Goal: Check status: Check status

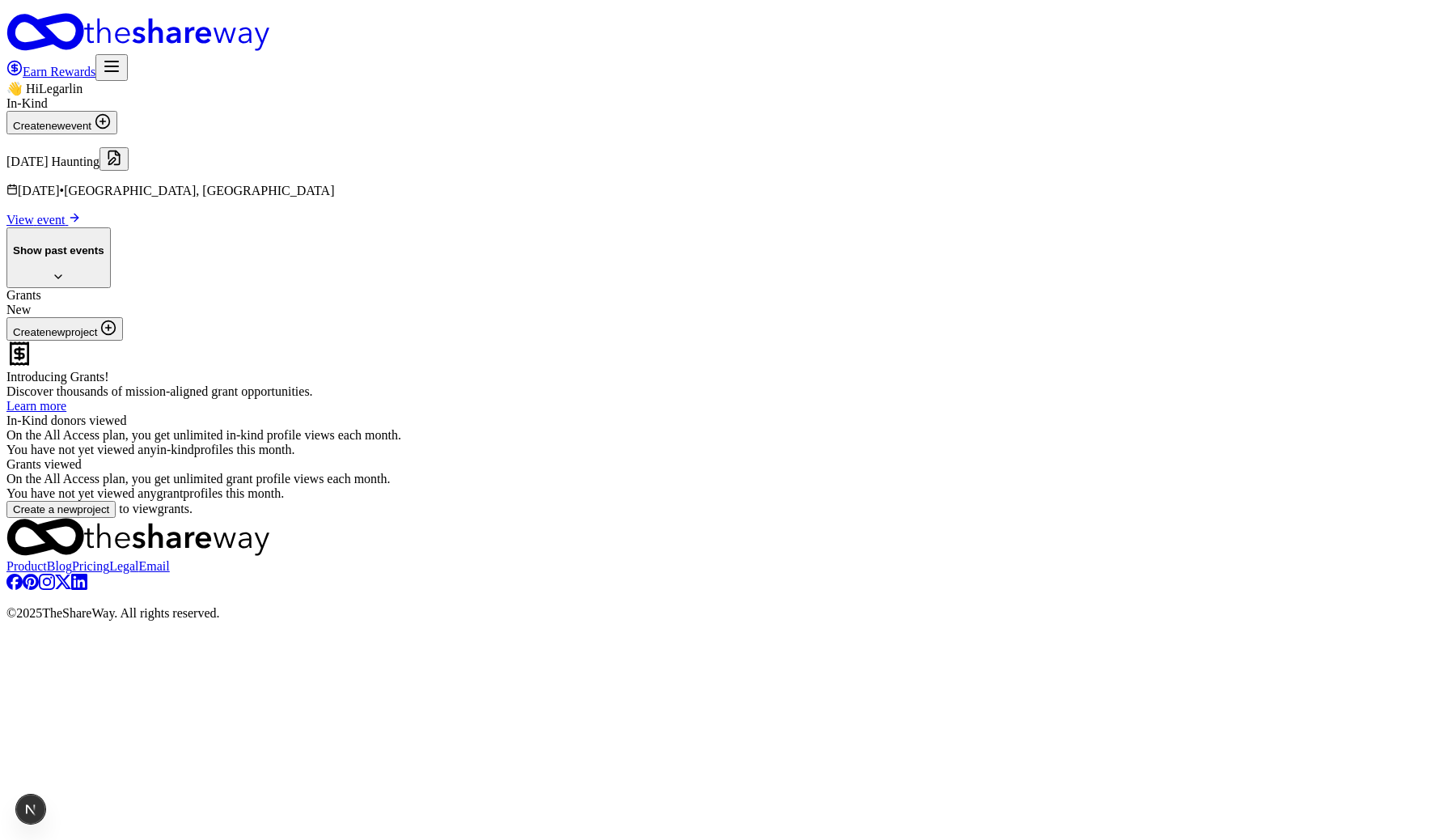
click at [104, 257] on h4 "Show past events" at bounding box center [59, 250] width 91 height 12
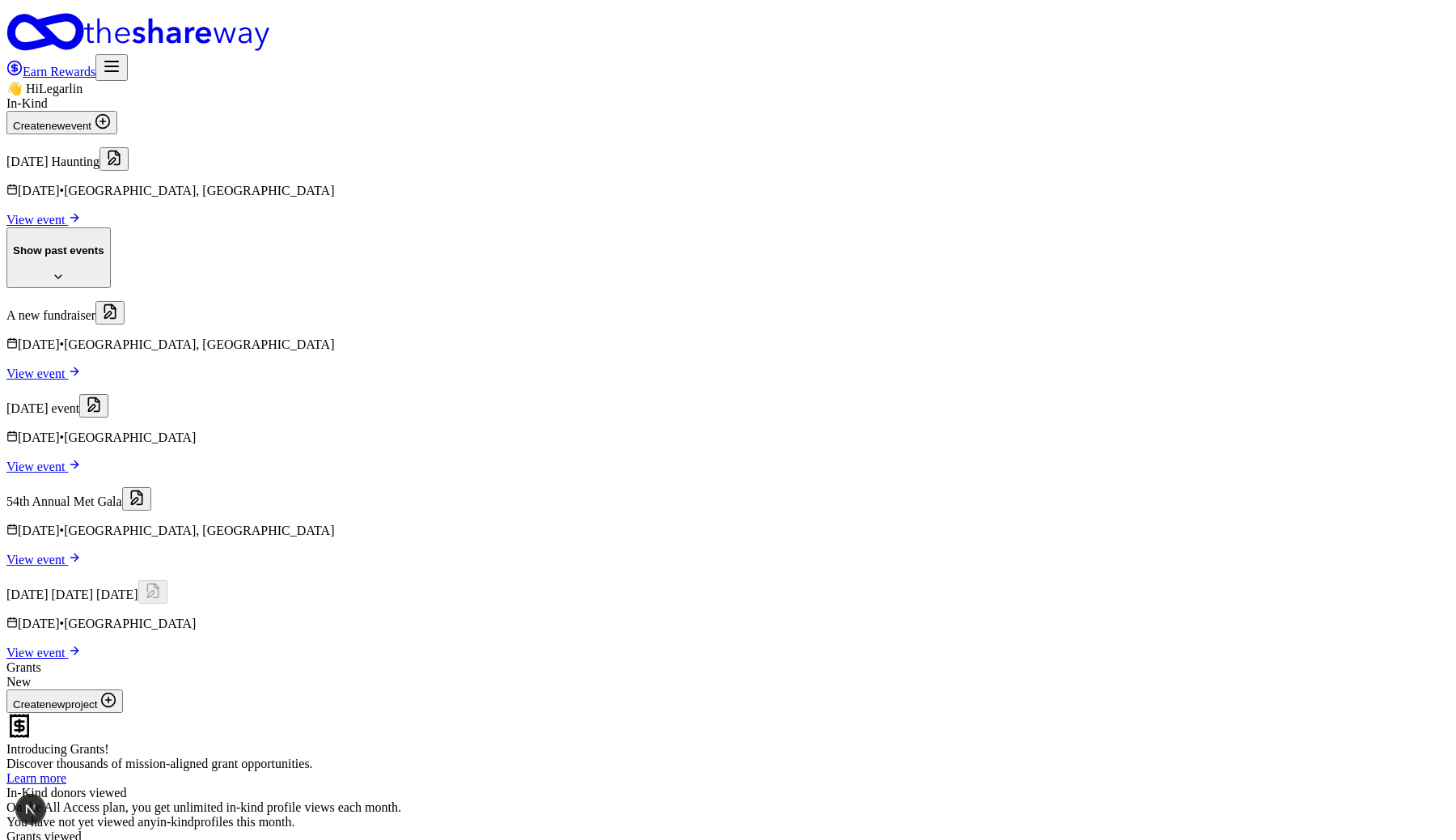
click at [487, 418] on p "[DATE] event" at bounding box center [728, 406] width 1443 height 24
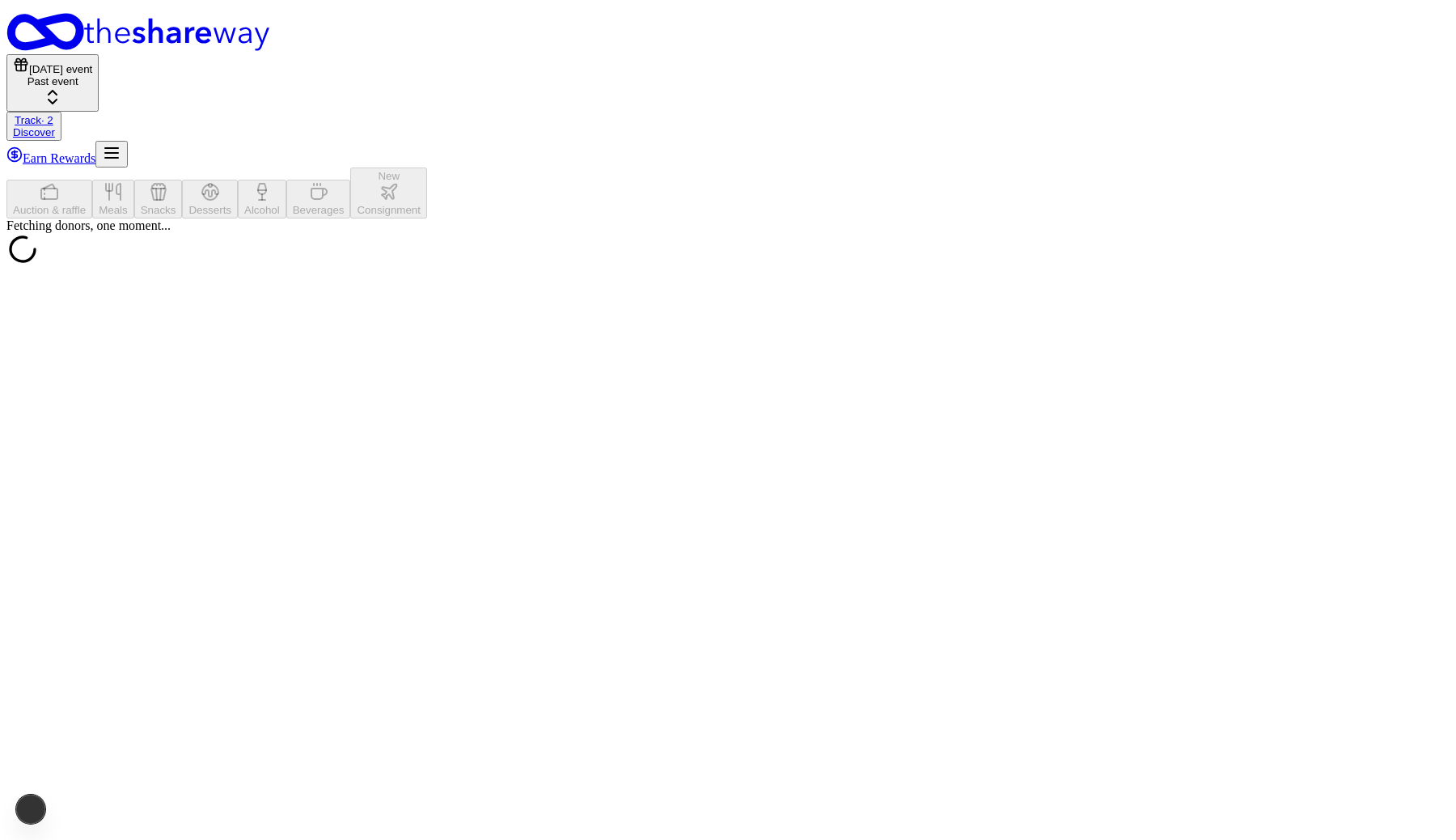
click at [54, 114] on link "Track · 2" at bounding box center [34, 120] width 39 height 12
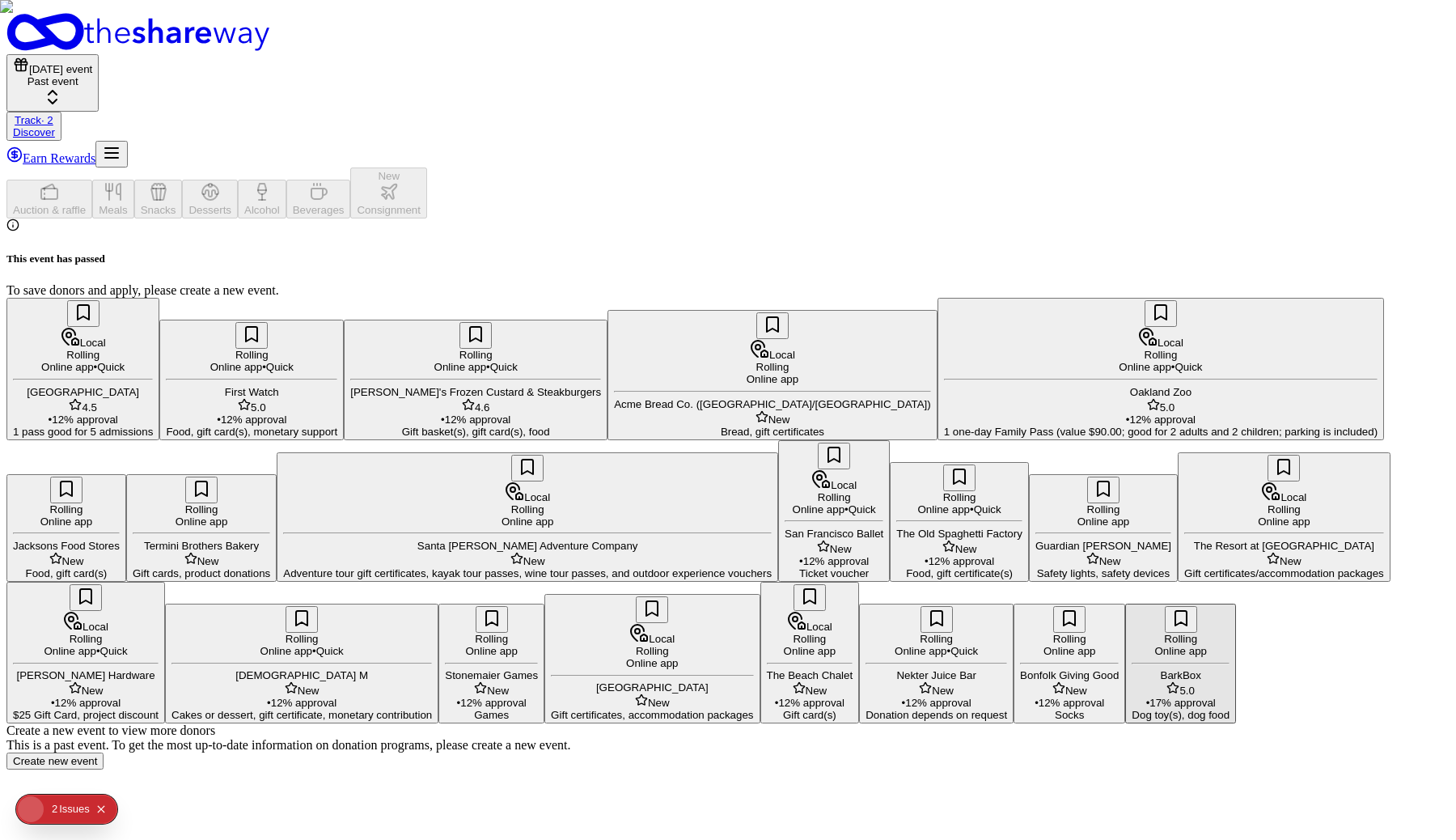
scroll to position [1, 0]
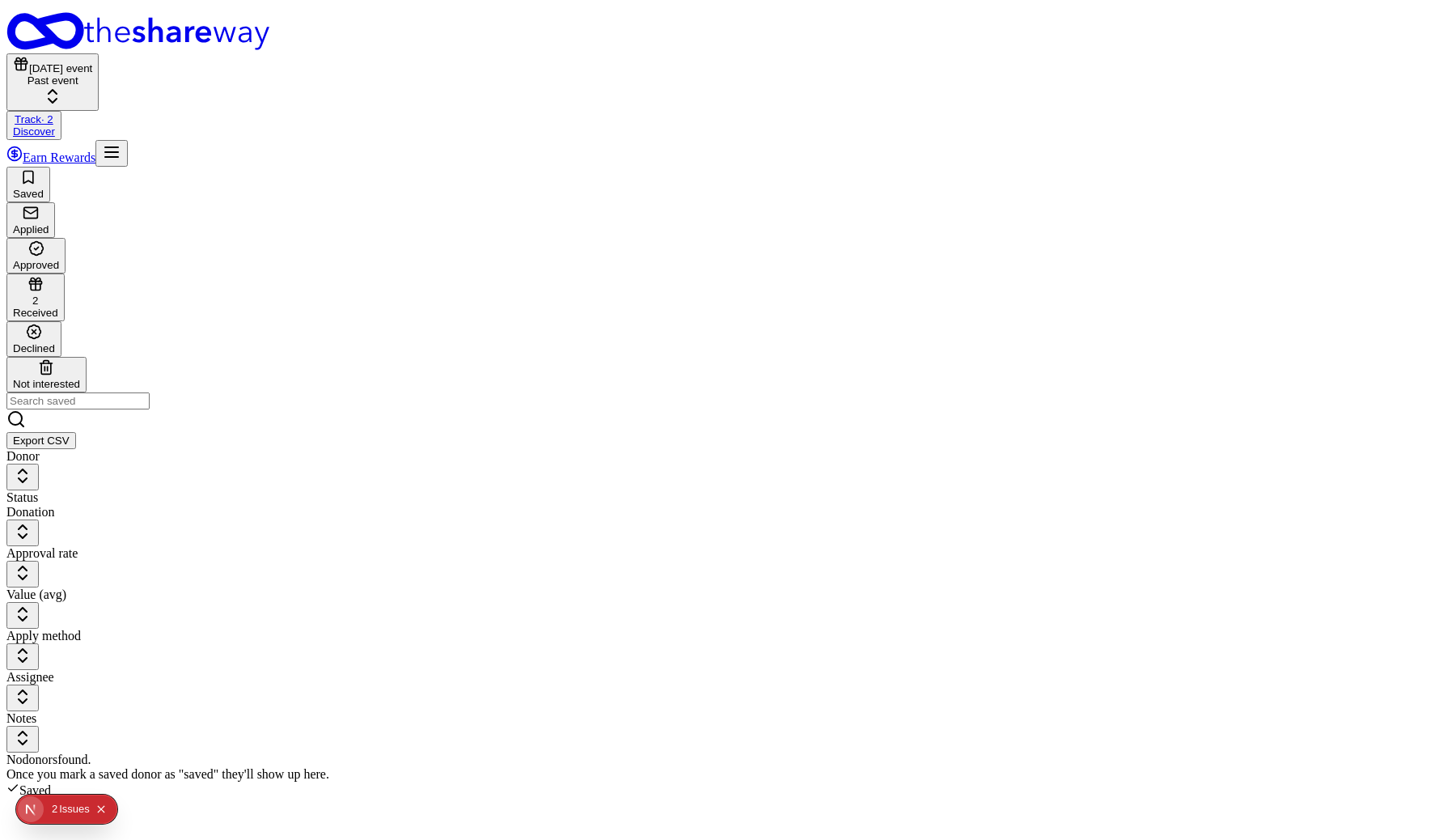
click at [59, 307] on div "Received" at bounding box center [36, 313] width 46 height 12
click at [39, 729] on button "button" at bounding box center [23, 742] width 33 height 27
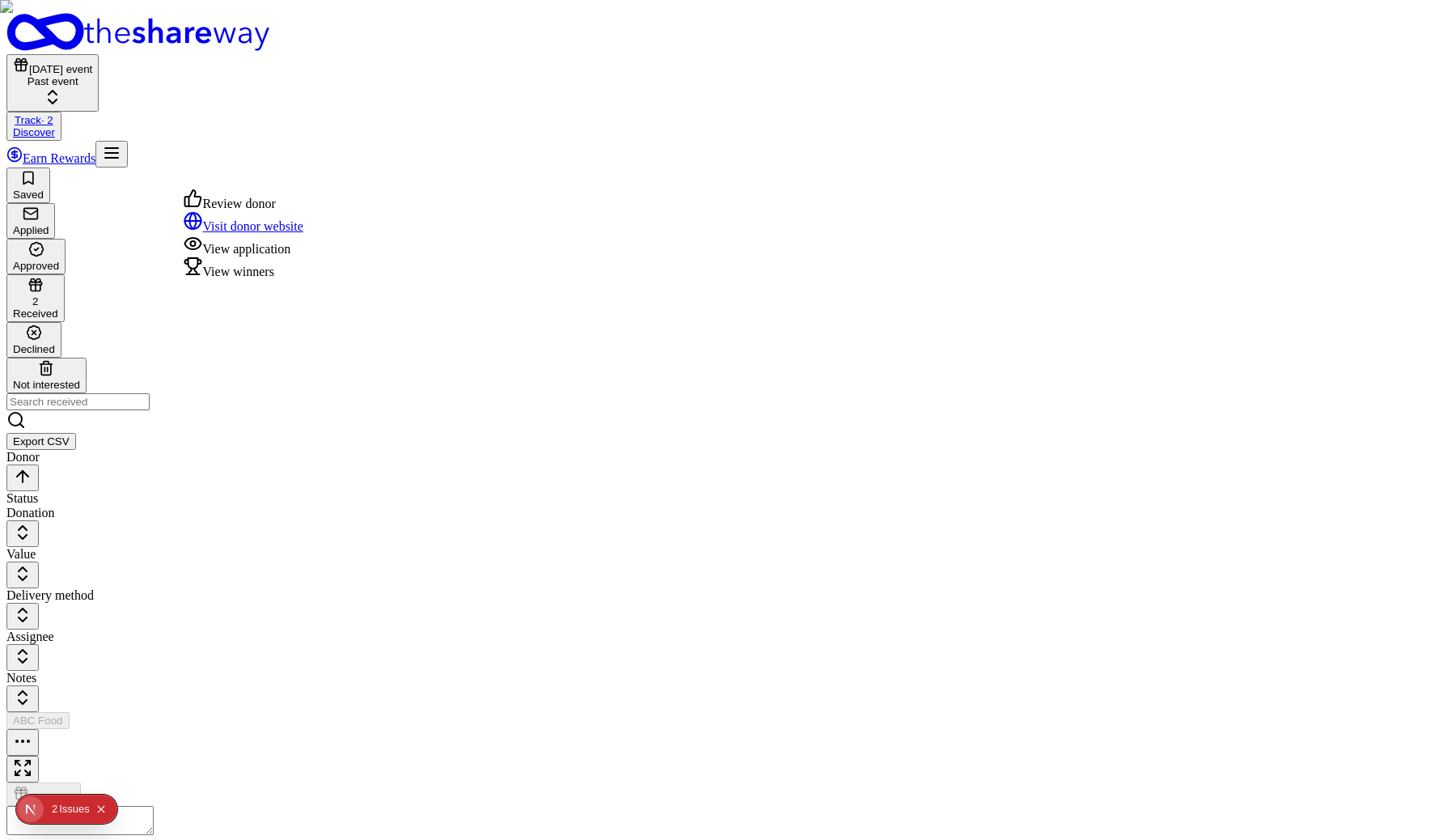
click at [288, 279] on div "View winners" at bounding box center [243, 268] width 120 height 23
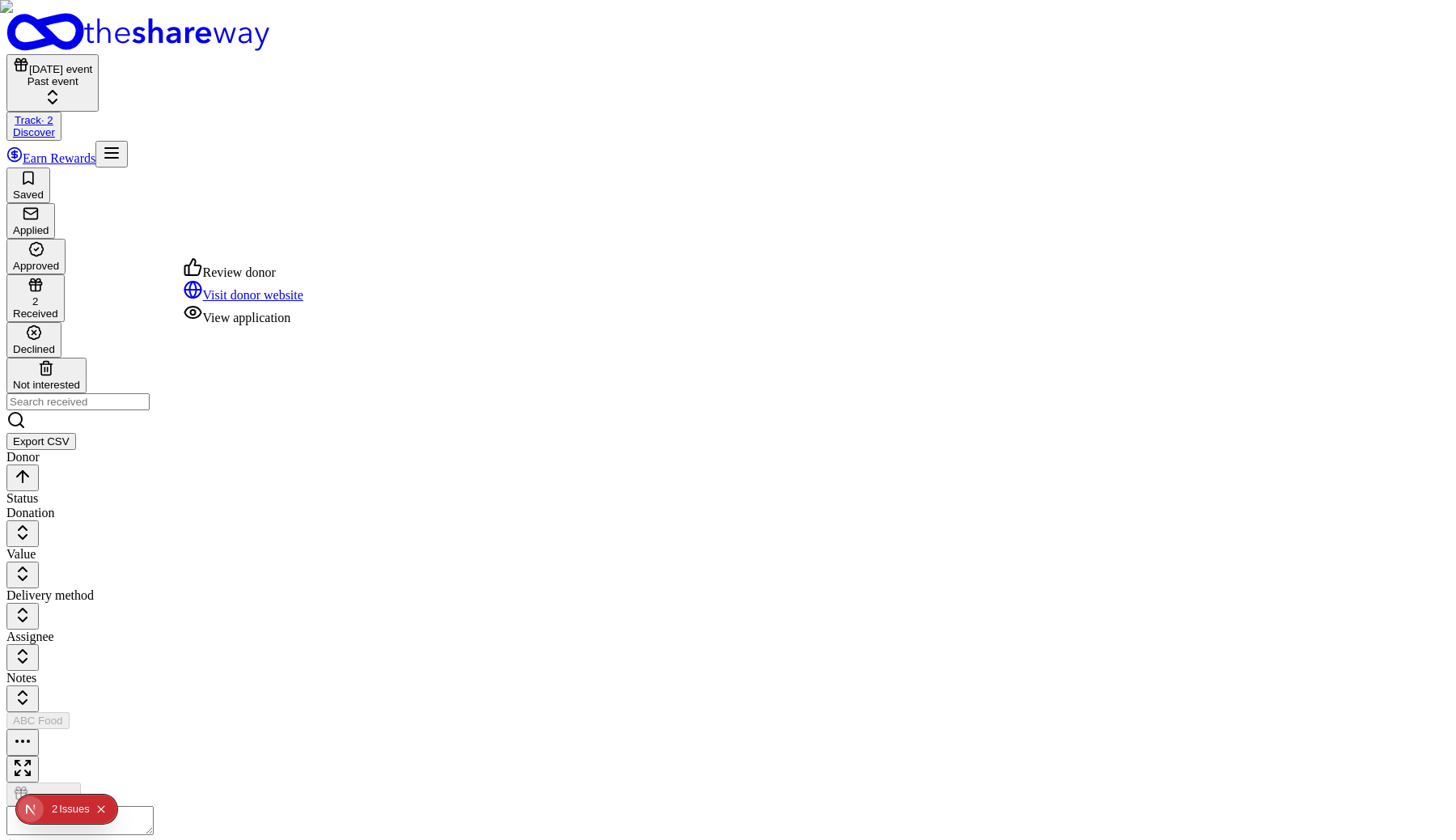
click at [304, 325] on div "View application" at bounding box center [243, 314] width 120 height 23
click at [39, 729] on button "button" at bounding box center [23, 742] width 33 height 27
click at [285, 279] on div "View winners" at bounding box center [243, 268] width 120 height 23
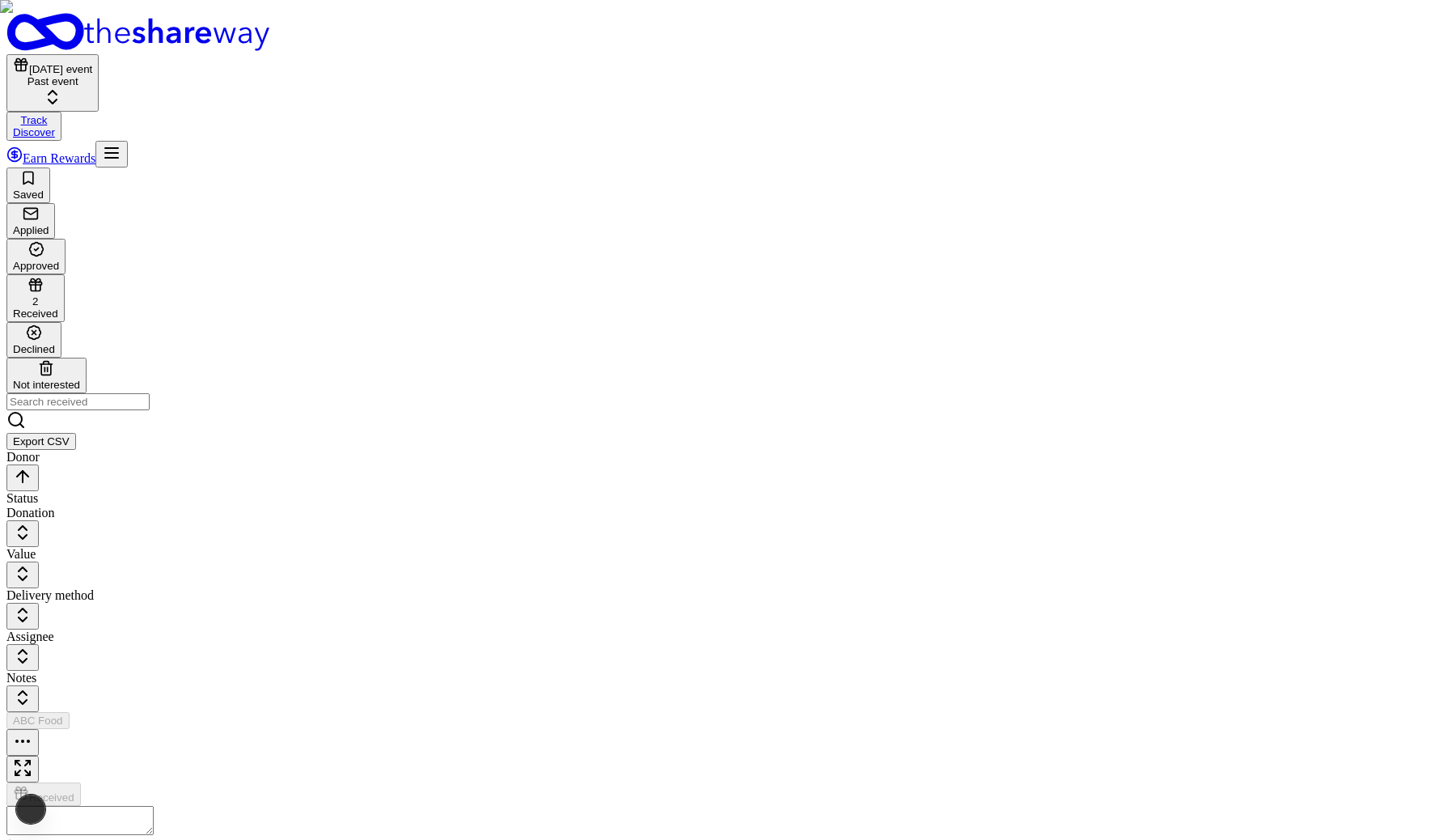
click at [39, 729] on button "button" at bounding box center [23, 742] width 33 height 27
click at [304, 279] on div "View winners" at bounding box center [243, 268] width 120 height 23
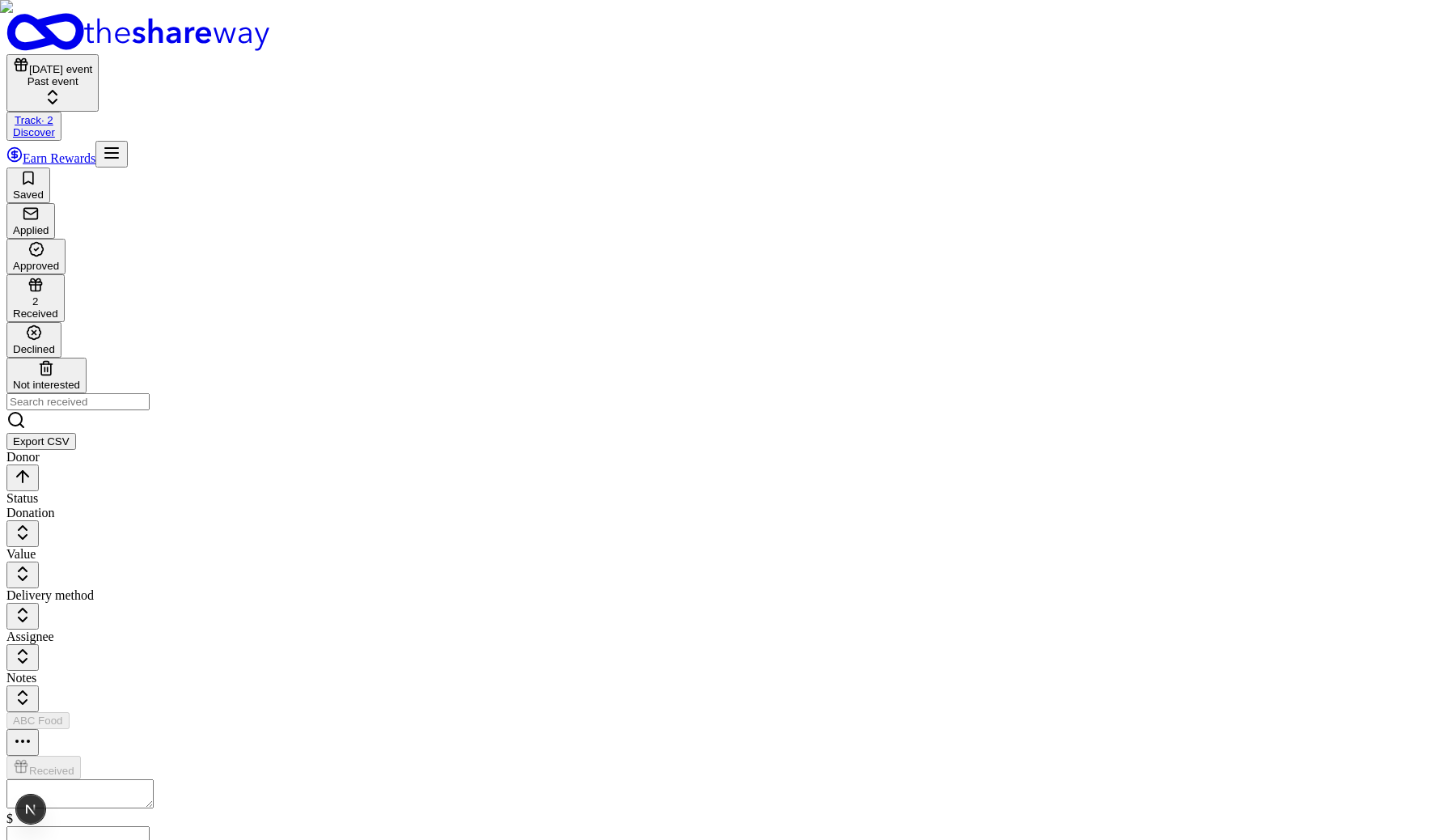
click at [99, 55] on button "[DATE] event Past event" at bounding box center [52, 83] width 92 height 58
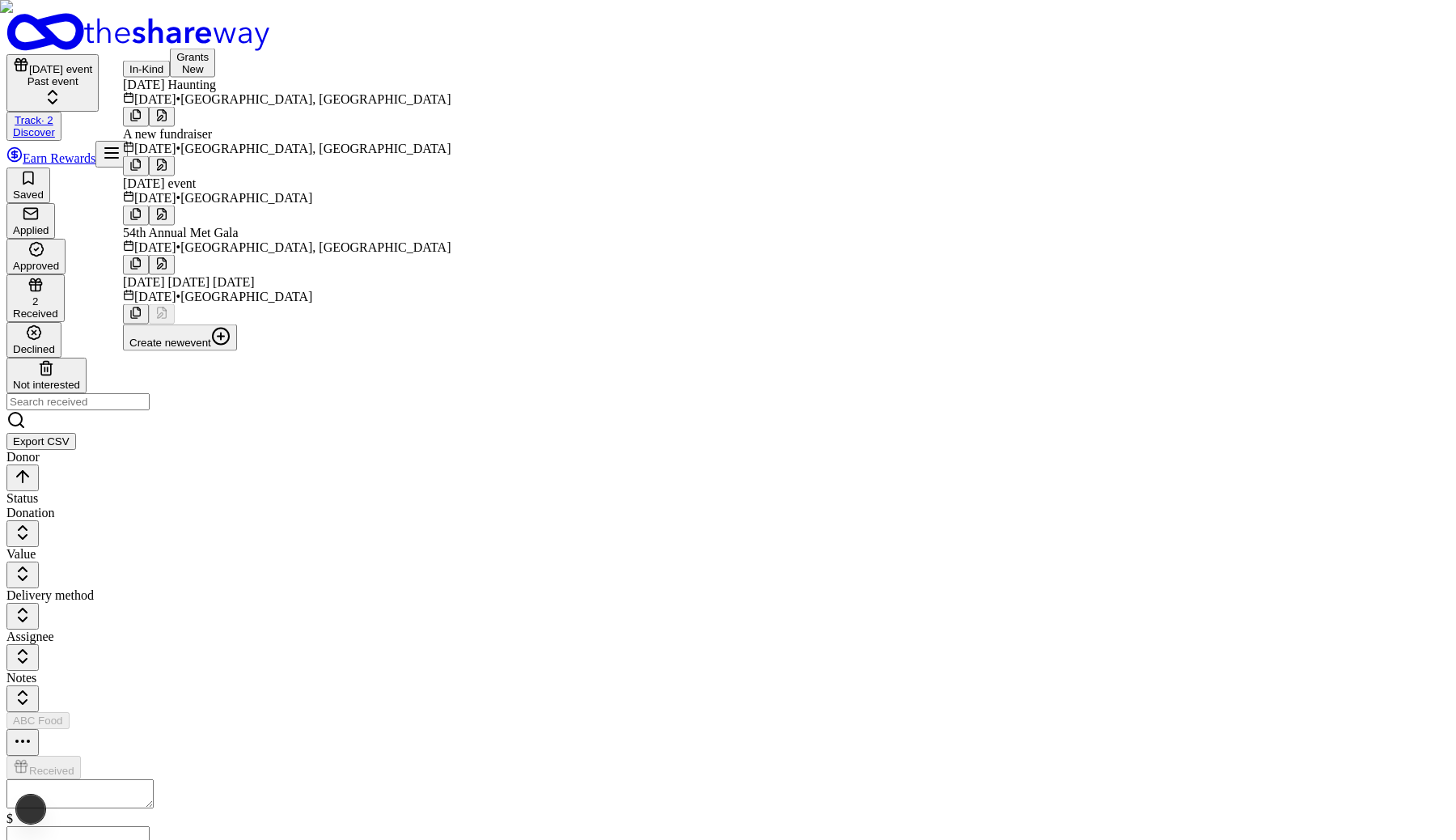
scroll to position [42, 0]
click at [283, 244] on span "[GEOGRAPHIC_DATA], [GEOGRAPHIC_DATA]" at bounding box center [316, 247] width 270 height 14
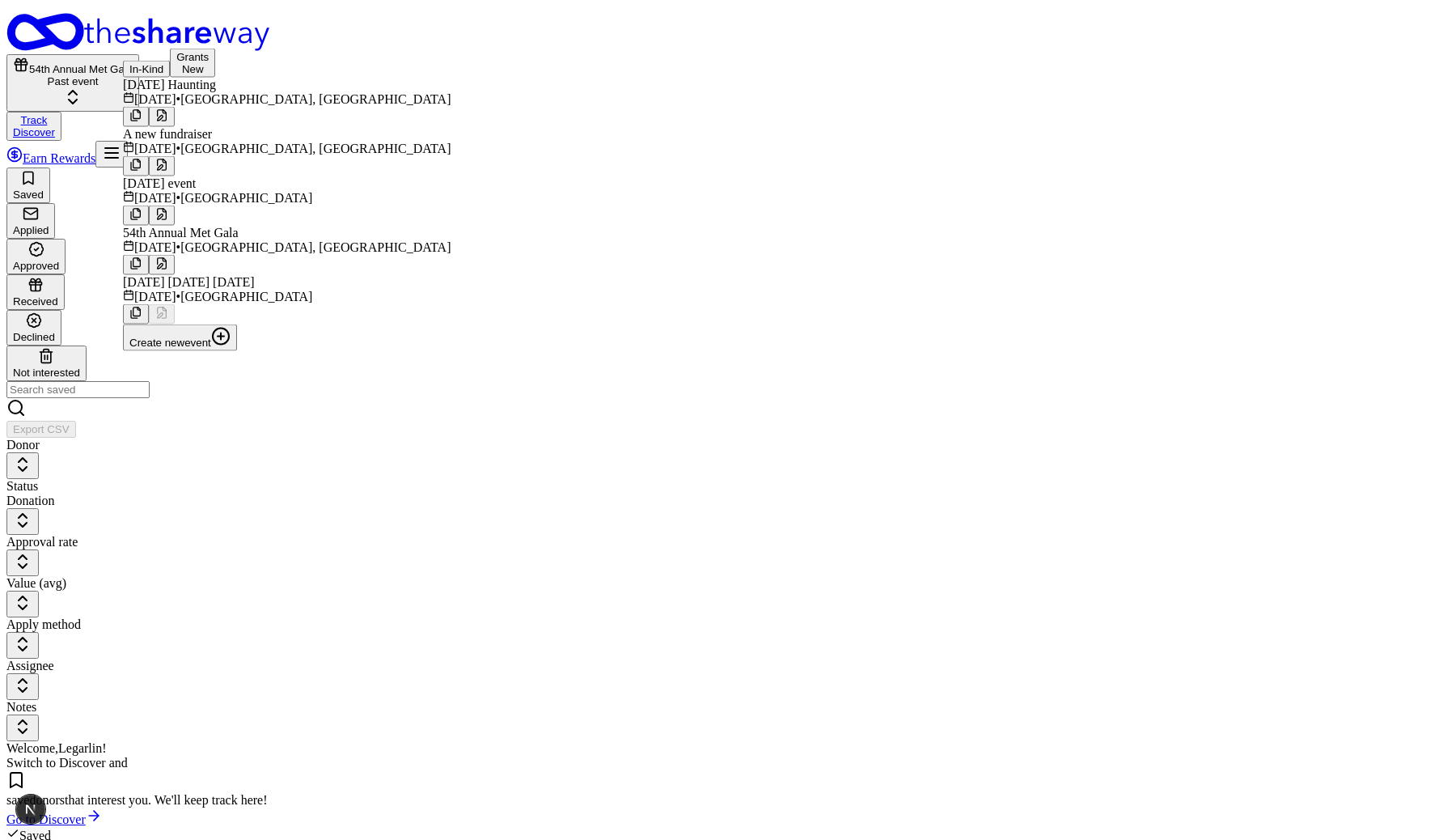
click at [670, 58] on header "54th Annual Met Gala Past event Track Discover Earn Rewards" at bounding box center [728, 90] width 1443 height 155
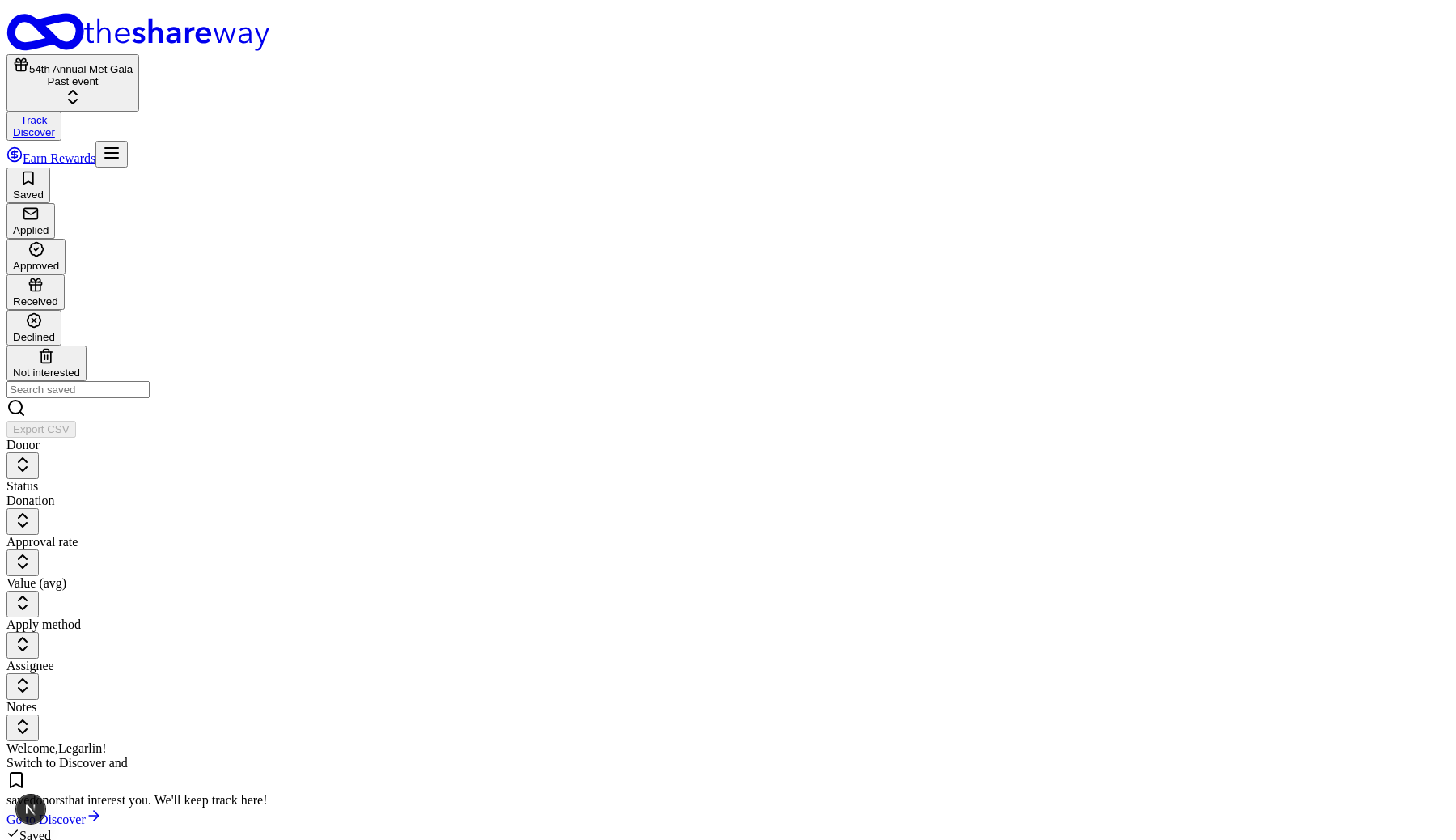
click at [59, 260] on div "Approved" at bounding box center [36, 266] width 46 height 12
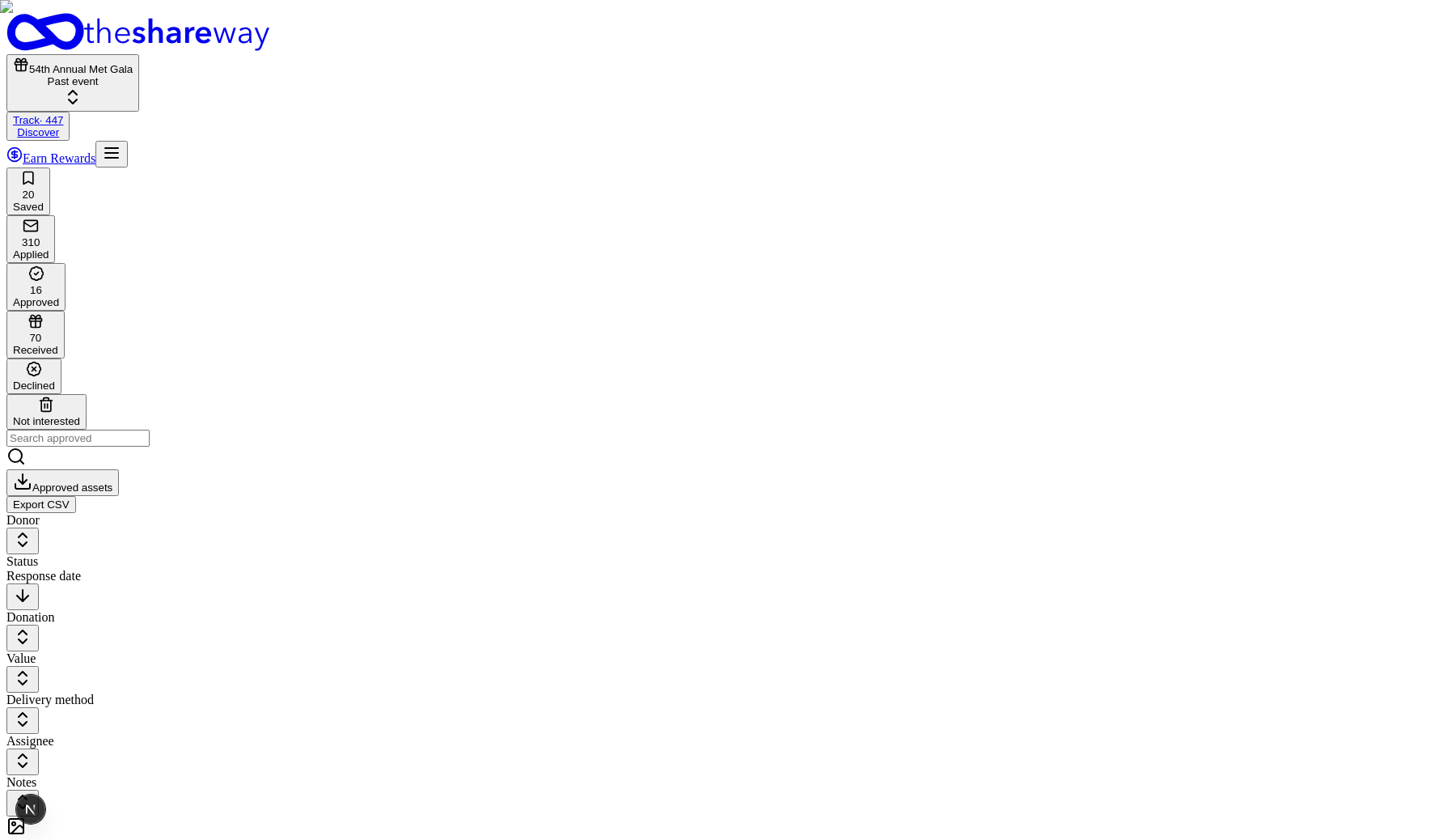
click at [36, 319] on icon "button" at bounding box center [36, 323] width 0 height 9
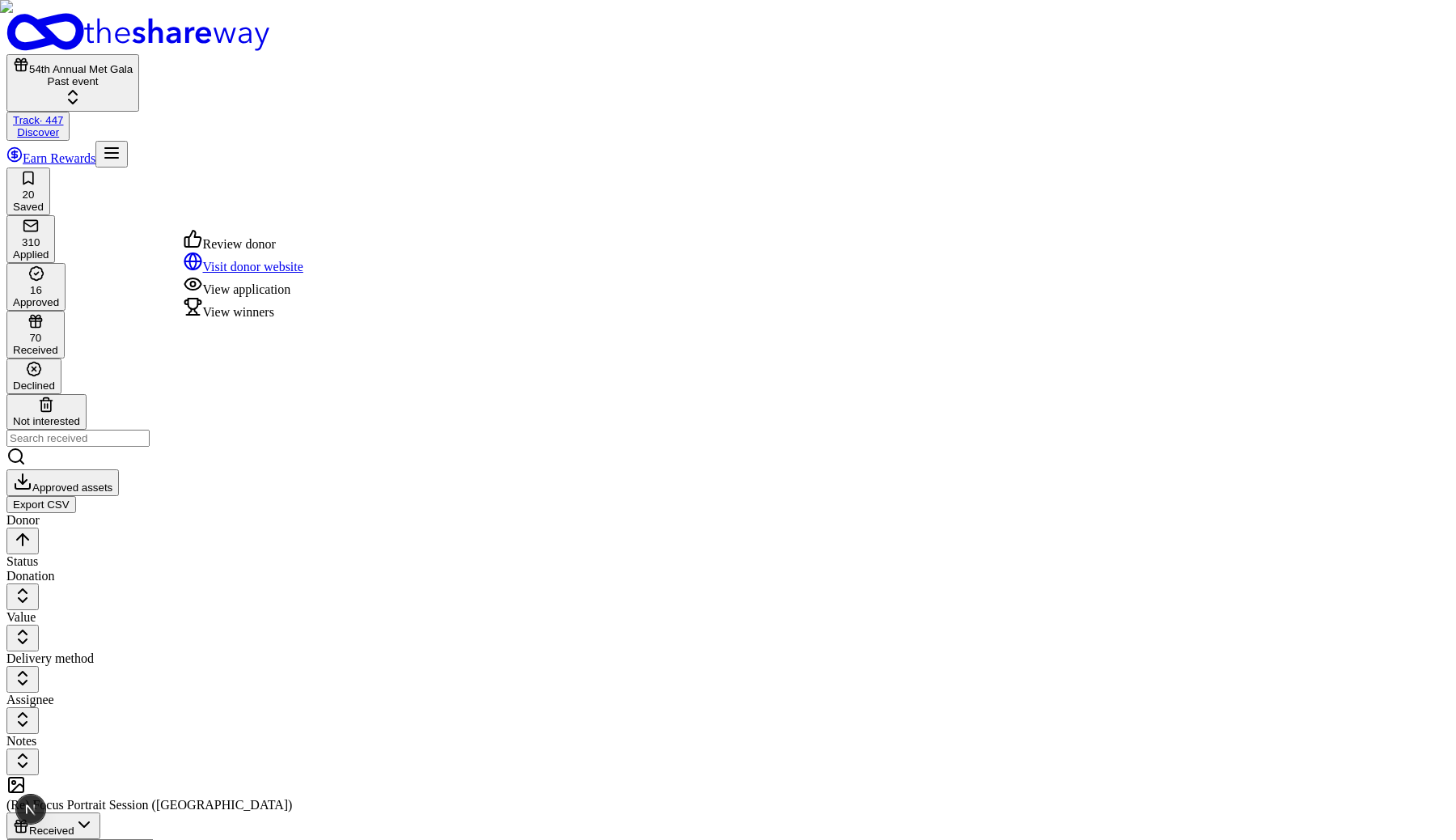
click at [292, 319] on div "View winners" at bounding box center [243, 309] width 120 height 23
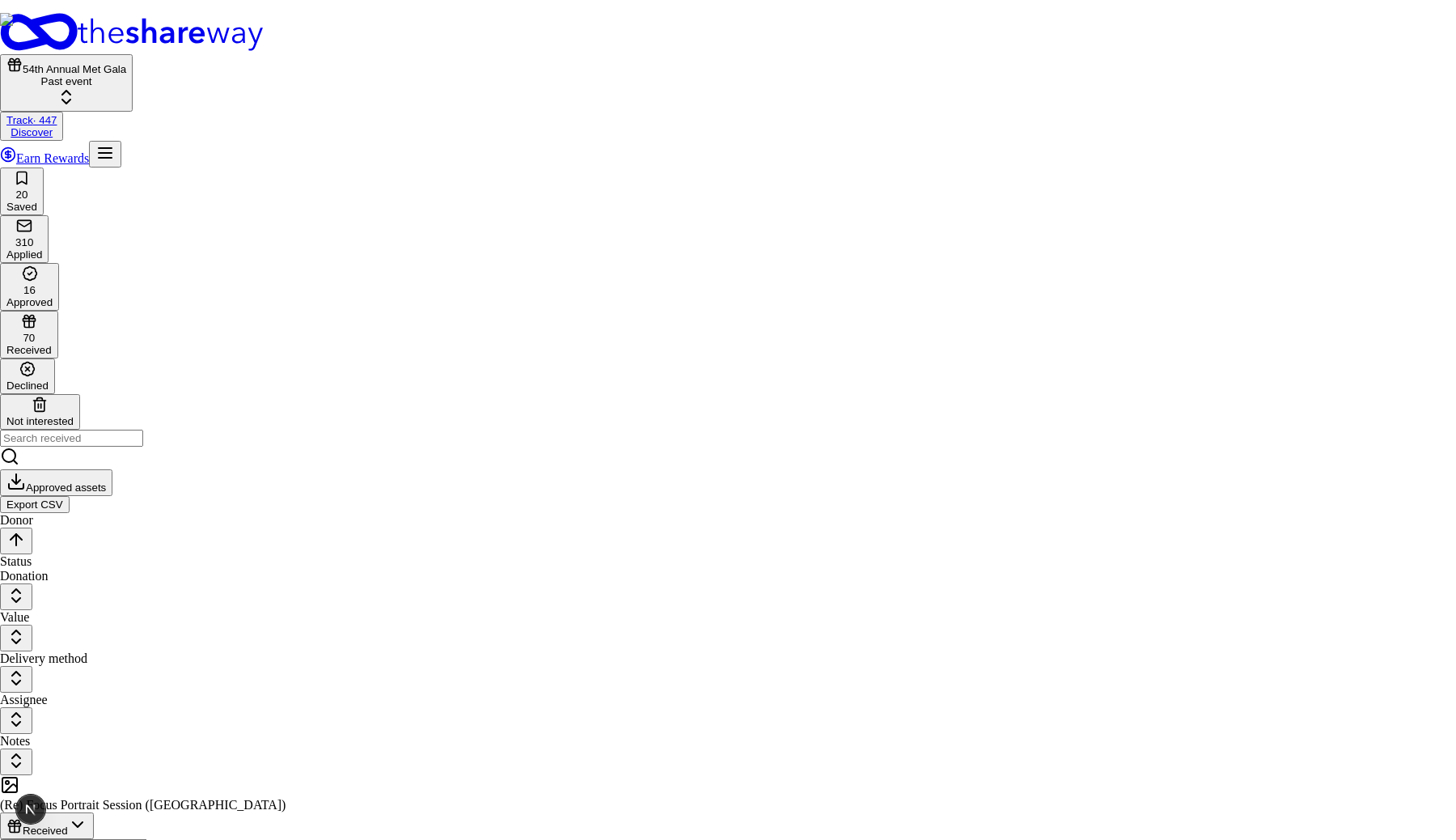
drag, startPoint x: 992, startPoint y: 523, endPoint x: 796, endPoint y: 422, distance: 220.5
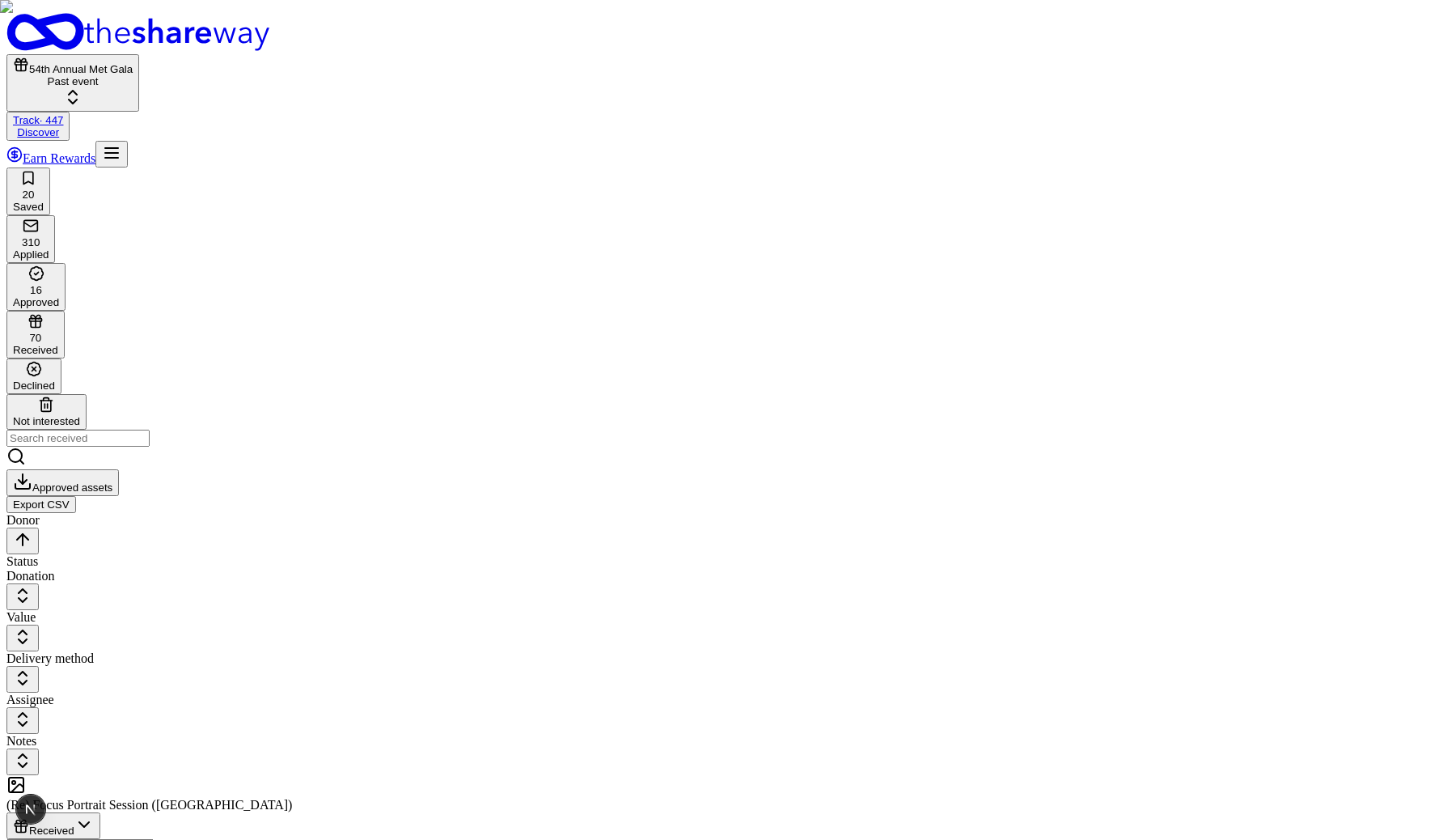
click at [304, 297] on div "View application" at bounding box center [243, 286] width 120 height 23
